Goal: Obtain resource: Download file/media

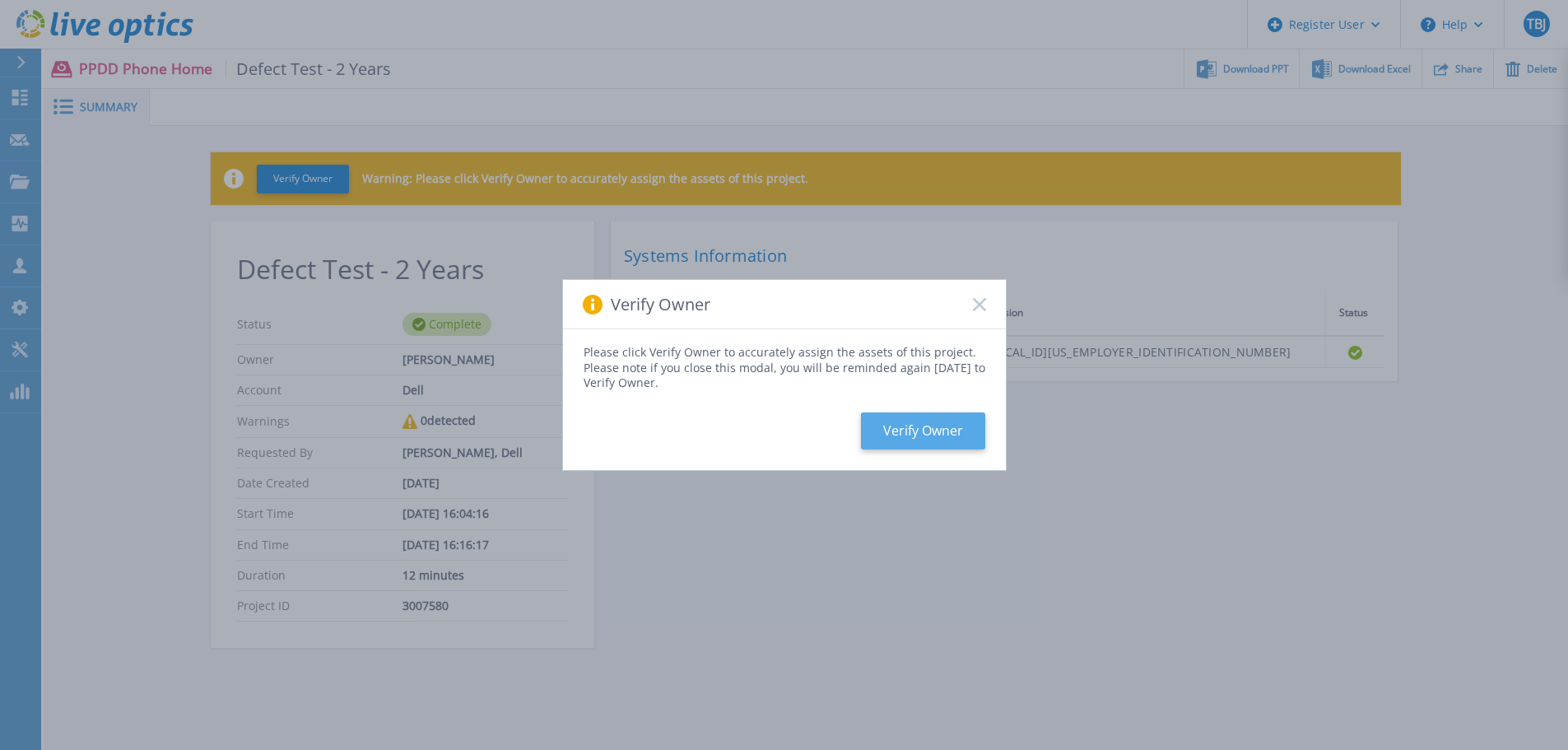
click at [904, 429] on button "Verify Owner" at bounding box center [922, 431] width 124 height 37
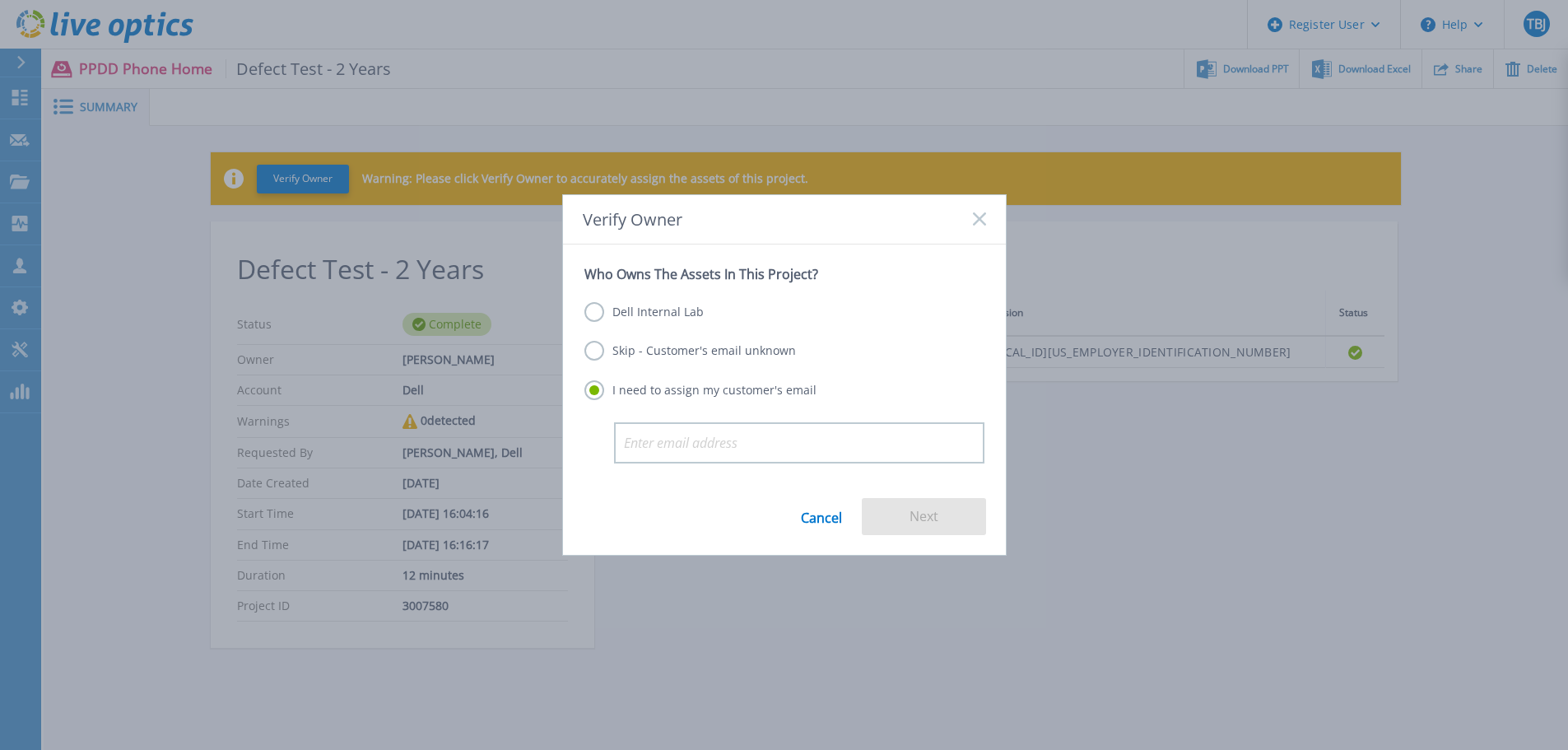
click at [667, 348] on label "Skip - Customer's email unknown" at bounding box center [690, 351] width 212 height 20
click at [0, 0] on input "Skip - Customer's email unknown" at bounding box center [0, 0] width 0 height 0
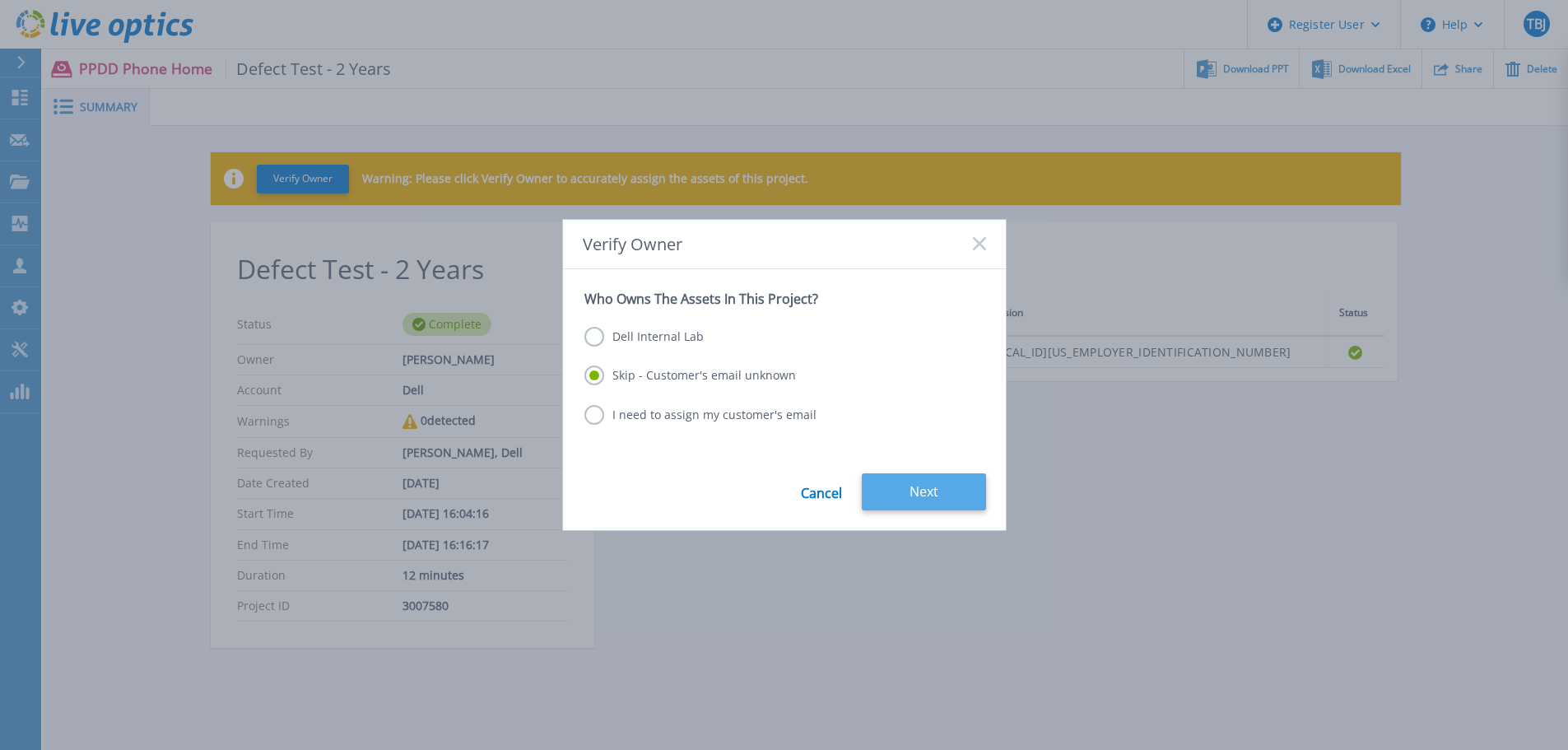
click at [912, 480] on button "Next" at bounding box center [923, 492] width 124 height 37
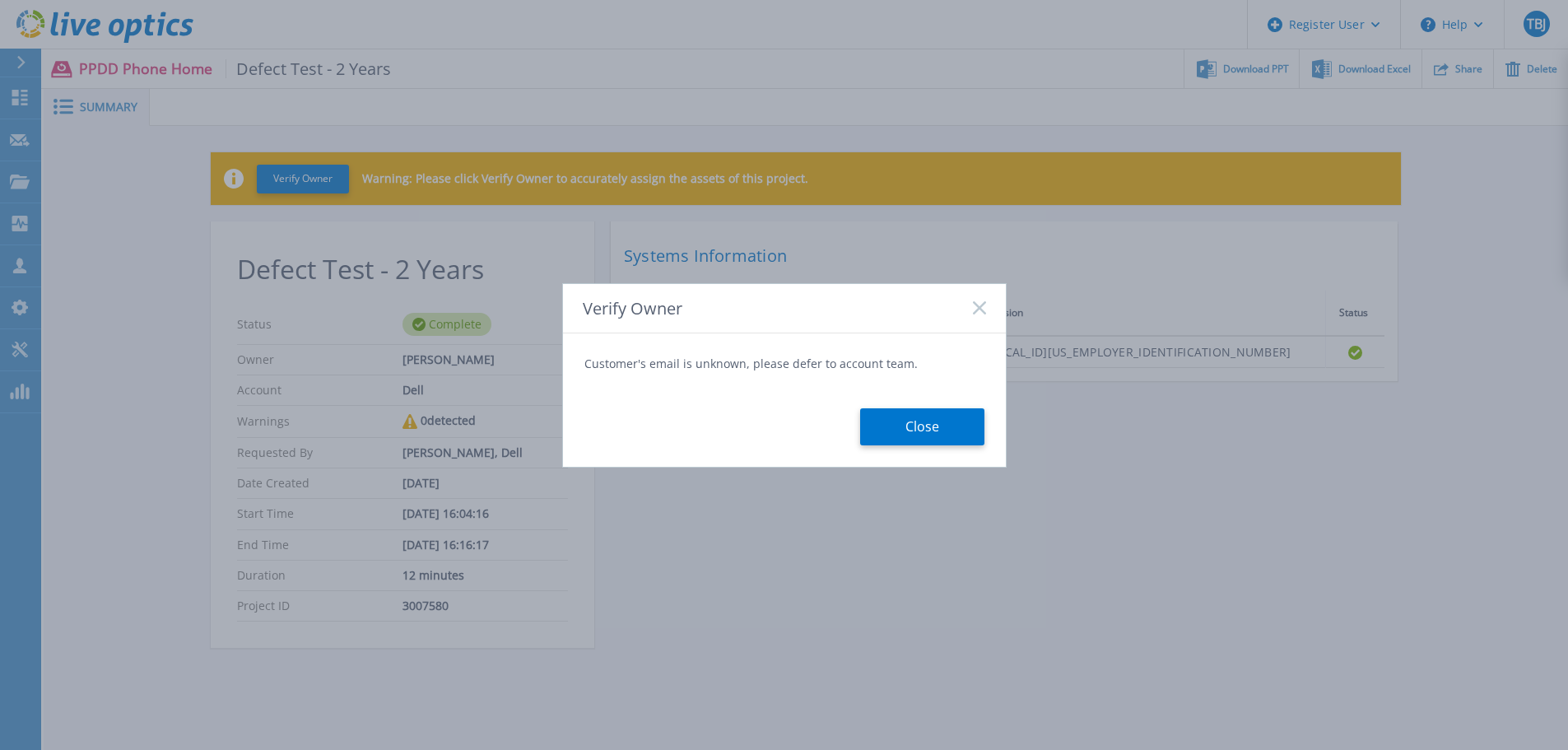
click at [946, 441] on button "Close" at bounding box center [922, 427] width 124 height 37
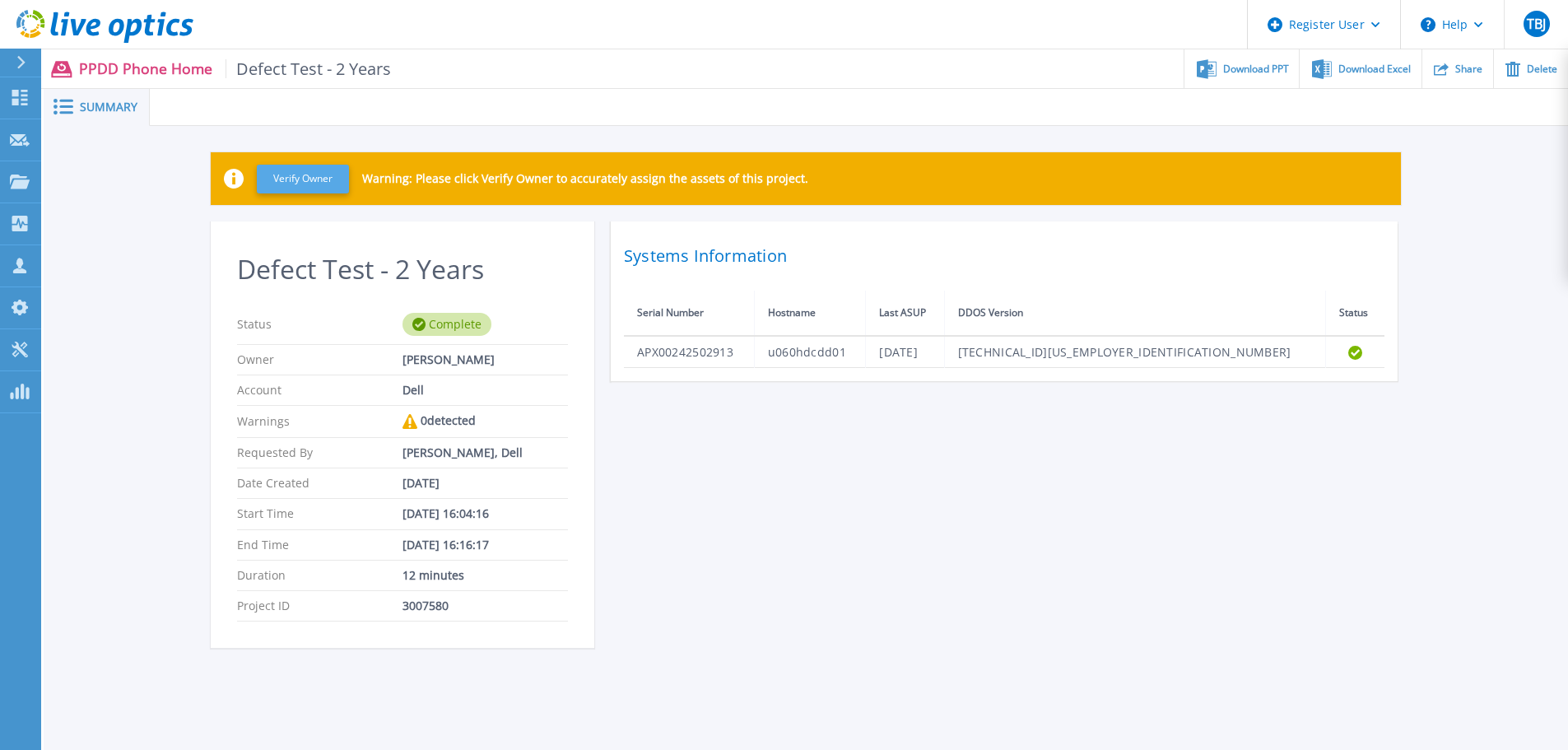
click at [296, 184] on button "Verify Owner" at bounding box center [303, 179] width 92 height 28
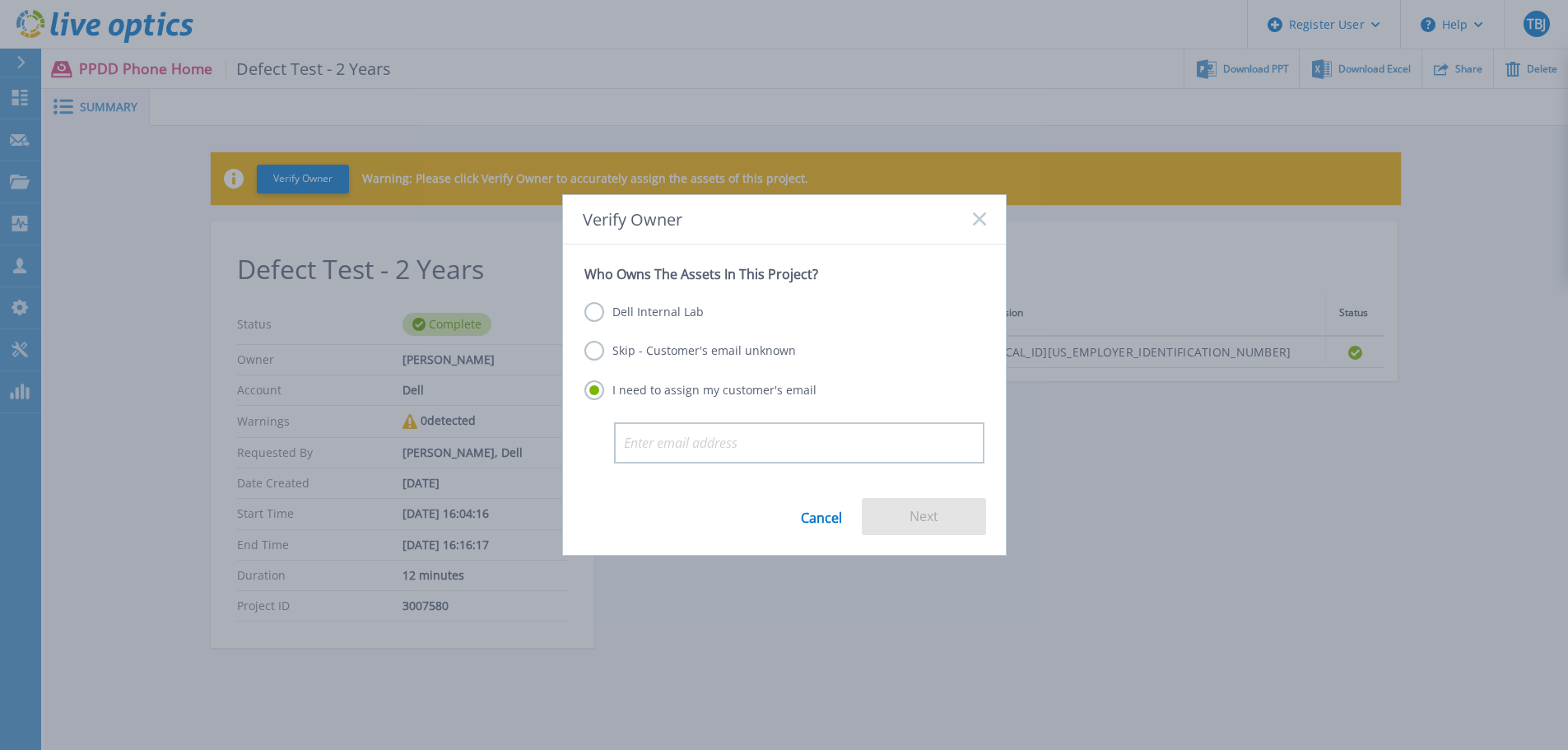
click at [709, 353] on label "Skip - Customer's email unknown" at bounding box center [690, 351] width 212 height 20
click at [0, 0] on input "Skip - Customer's email unknown" at bounding box center [0, 0] width 0 height 0
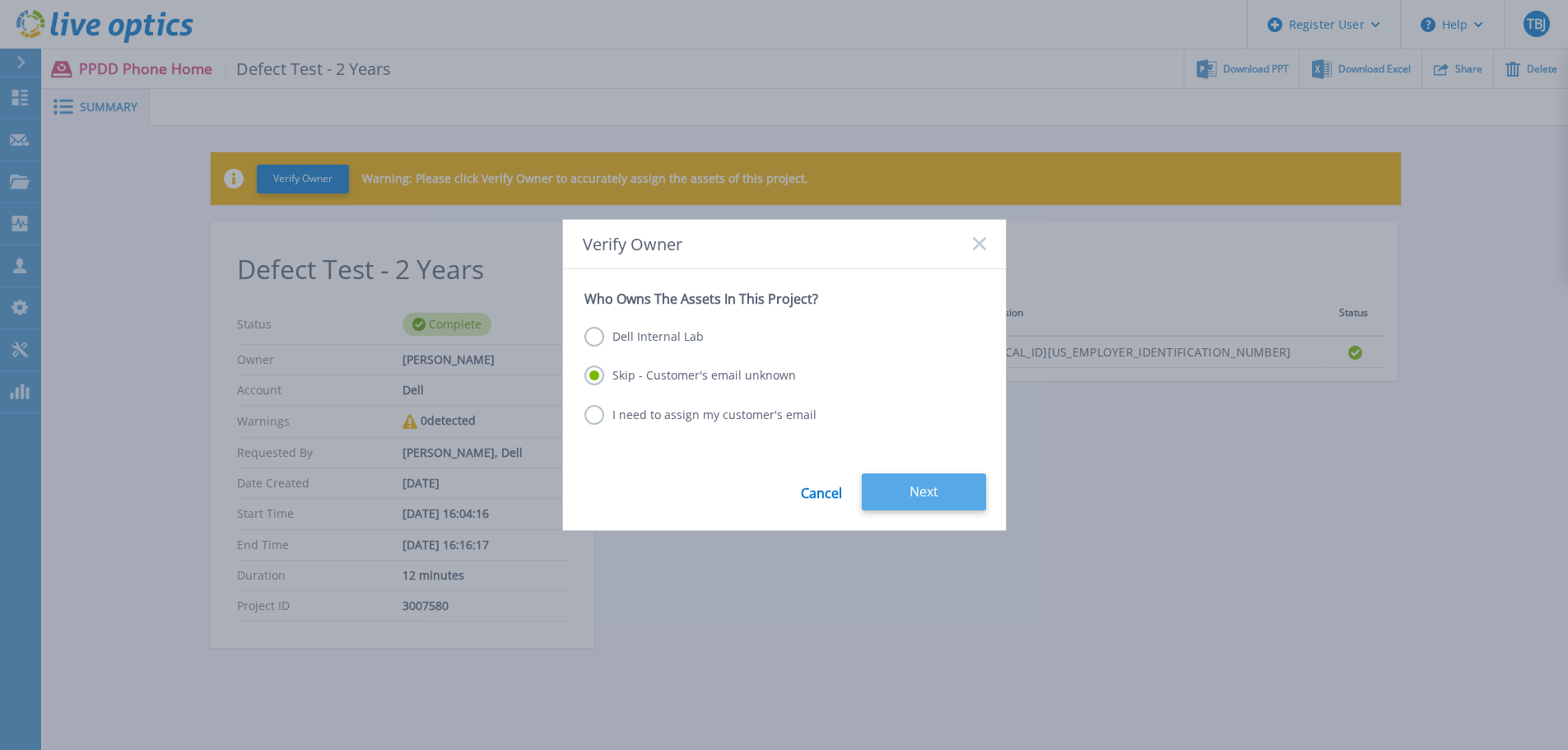
click at [922, 494] on button "Next" at bounding box center [923, 492] width 124 height 37
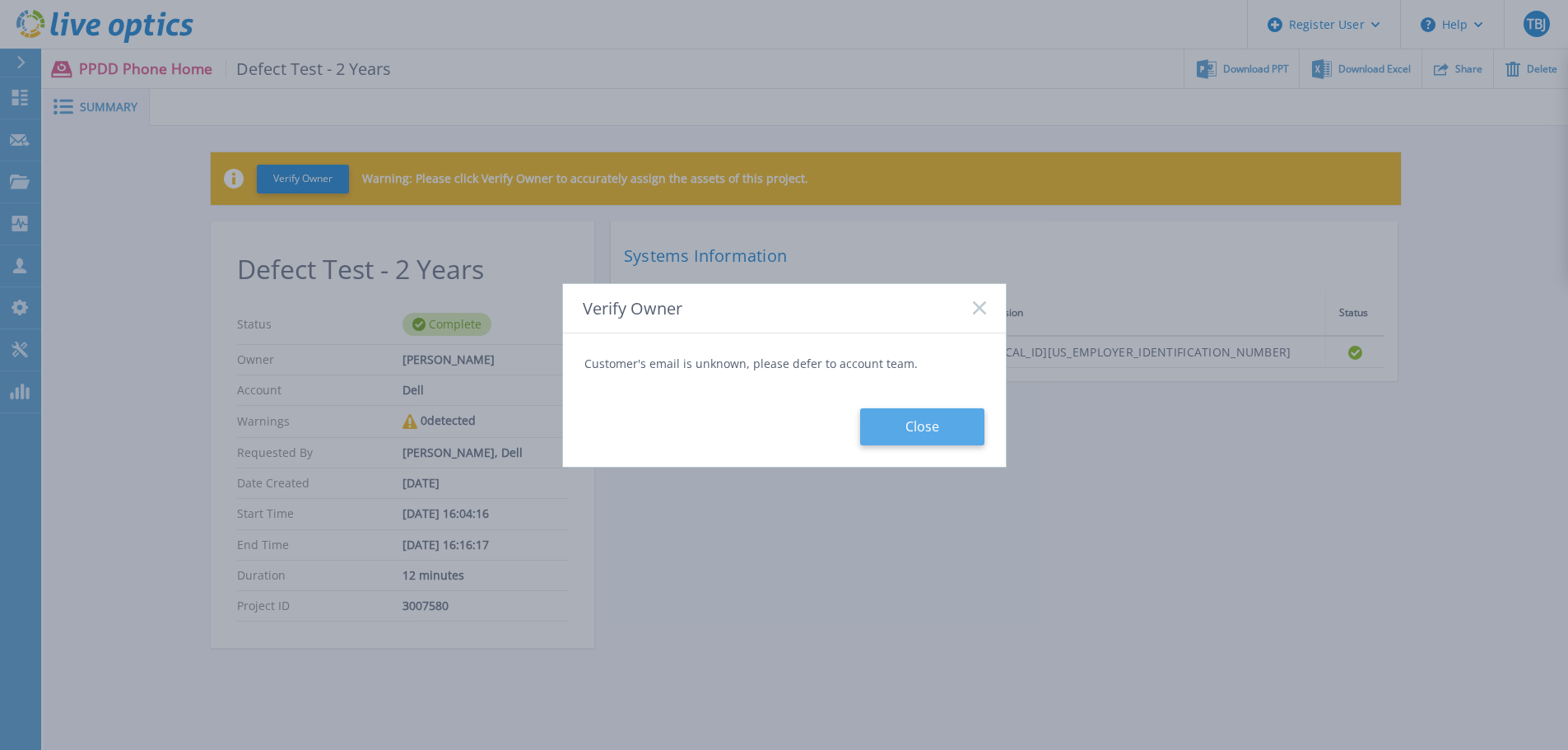
click at [939, 426] on button "Close" at bounding box center [922, 427] width 124 height 37
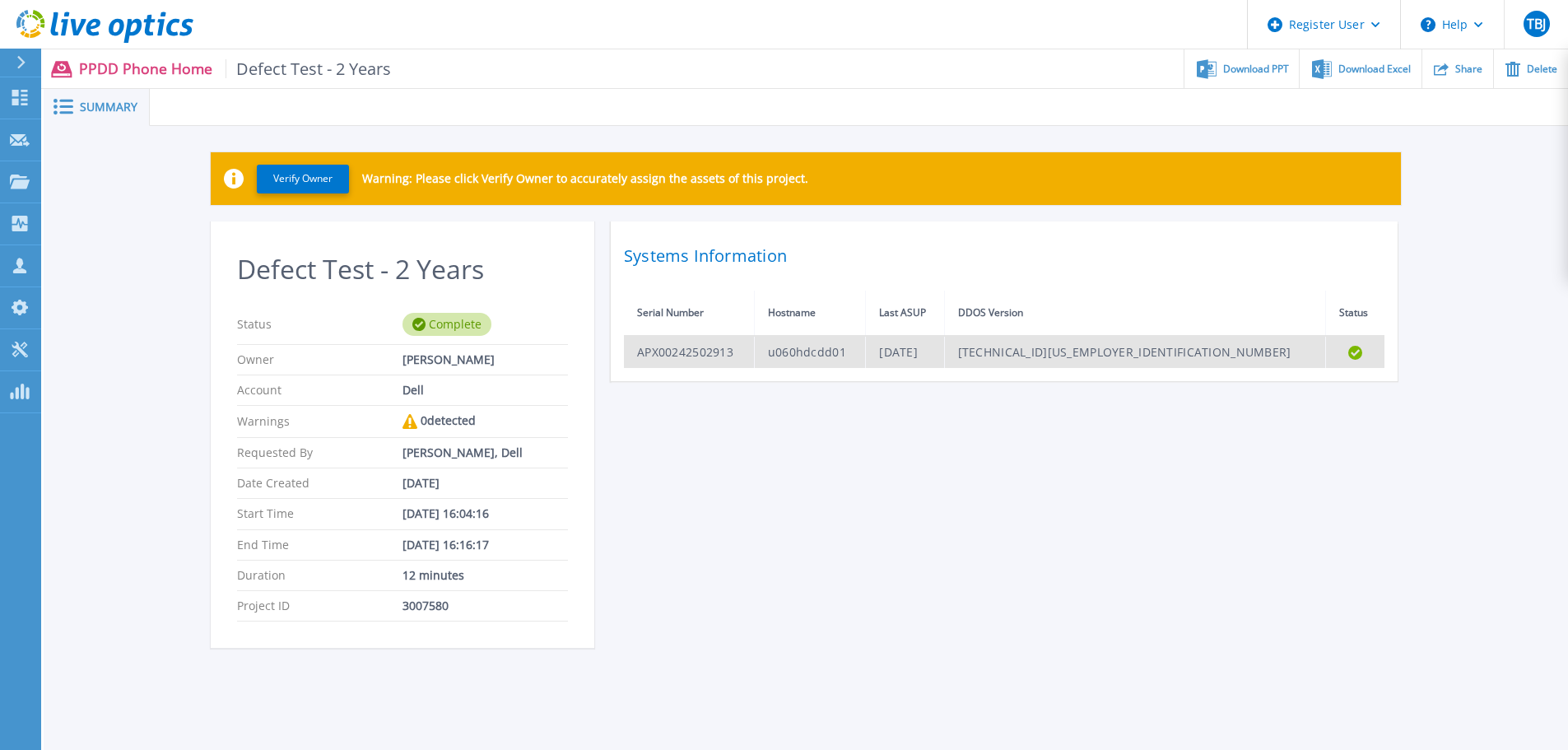
click at [1240, 354] on td "[TECHNICAL_ID][US_EMPLOYER_IDENTIFICATION_NUMBER]" at bounding box center [1135, 352] width 382 height 32
click at [698, 353] on td "APX00242502913" at bounding box center [689, 352] width 130 height 32
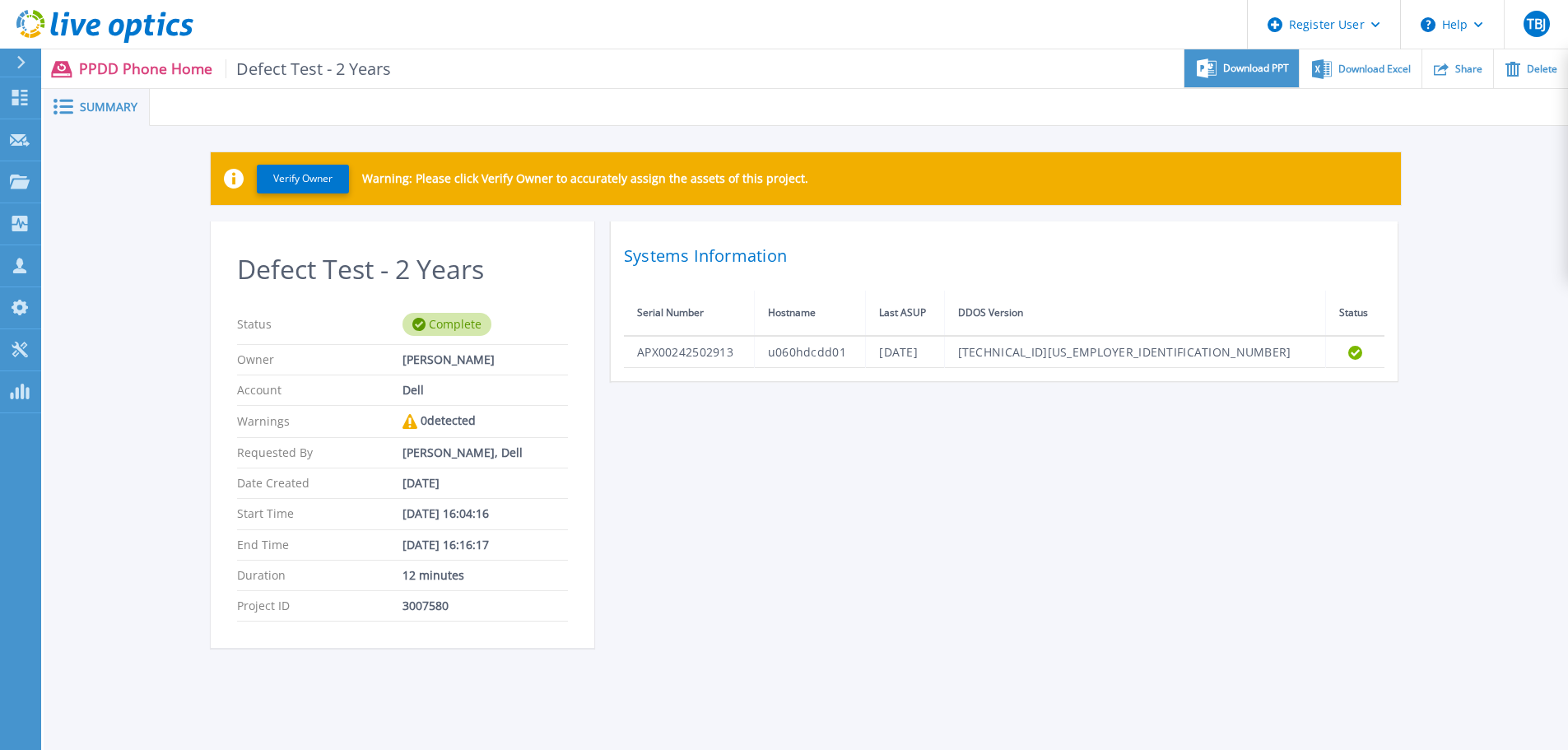
click at [1259, 71] on span "Download PPT" at bounding box center [1255, 68] width 65 height 10
